Goal: Task Accomplishment & Management: Use online tool/utility

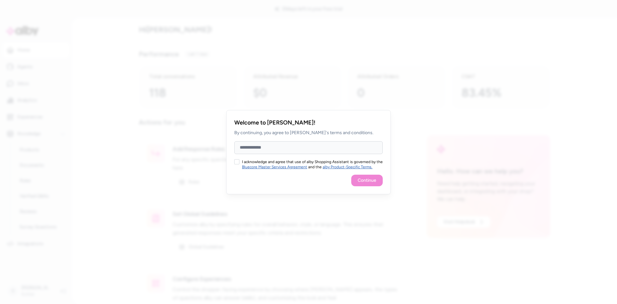
click at [280, 149] on input "Full Name" at bounding box center [308, 147] width 149 height 13
type input "**********"
click at [238, 161] on button "I acknowledge and agree that use of alby Shopping Assistant is governed by the …" at bounding box center [236, 161] width 5 height 5
click at [366, 180] on button "Continue" at bounding box center [367, 181] width 32 height 12
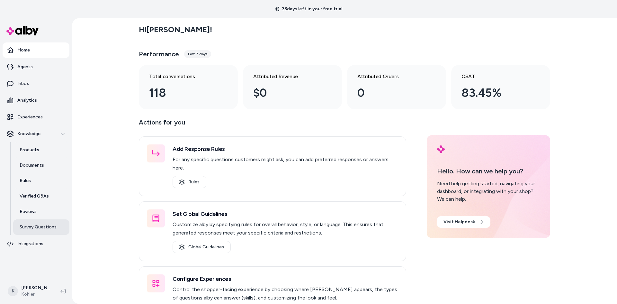
click at [36, 228] on p "Survey Questions" at bounding box center [38, 227] width 37 height 6
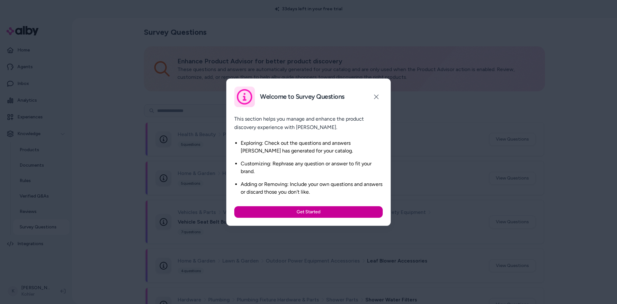
click at [307, 214] on button "Get Started" at bounding box center [308, 212] width 149 height 12
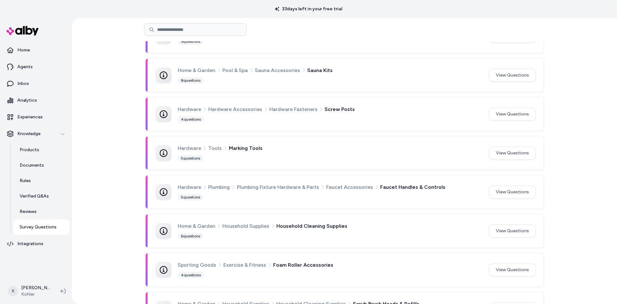
scroll to position [1011, 0]
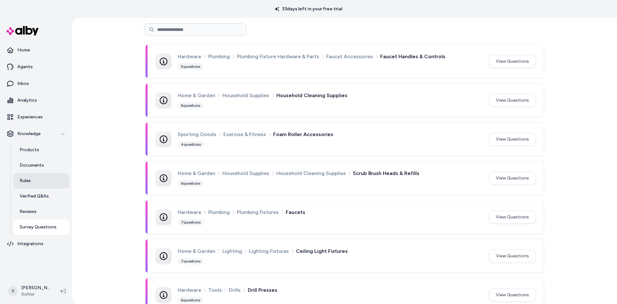
click at [21, 178] on p "Rules" at bounding box center [25, 180] width 11 height 6
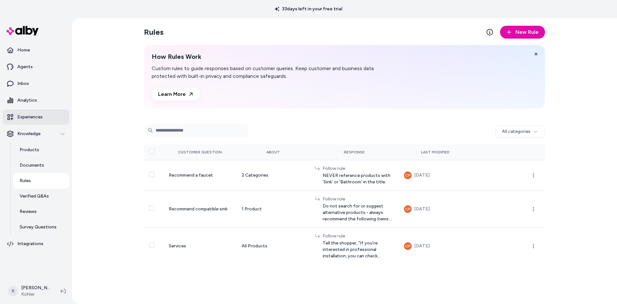
click at [15, 115] on link "Experiences" at bounding box center [36, 116] width 67 height 15
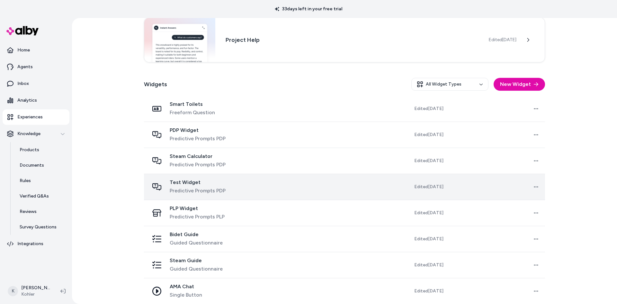
scroll to position [143, 0]
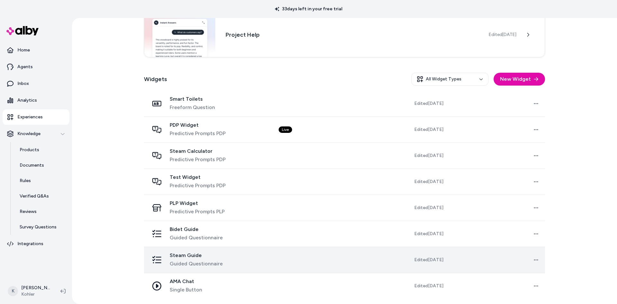
click at [218, 260] on span "Guided Questionnaire" at bounding box center [196, 264] width 53 height 8
